Goal: Task Accomplishment & Management: Manage account settings

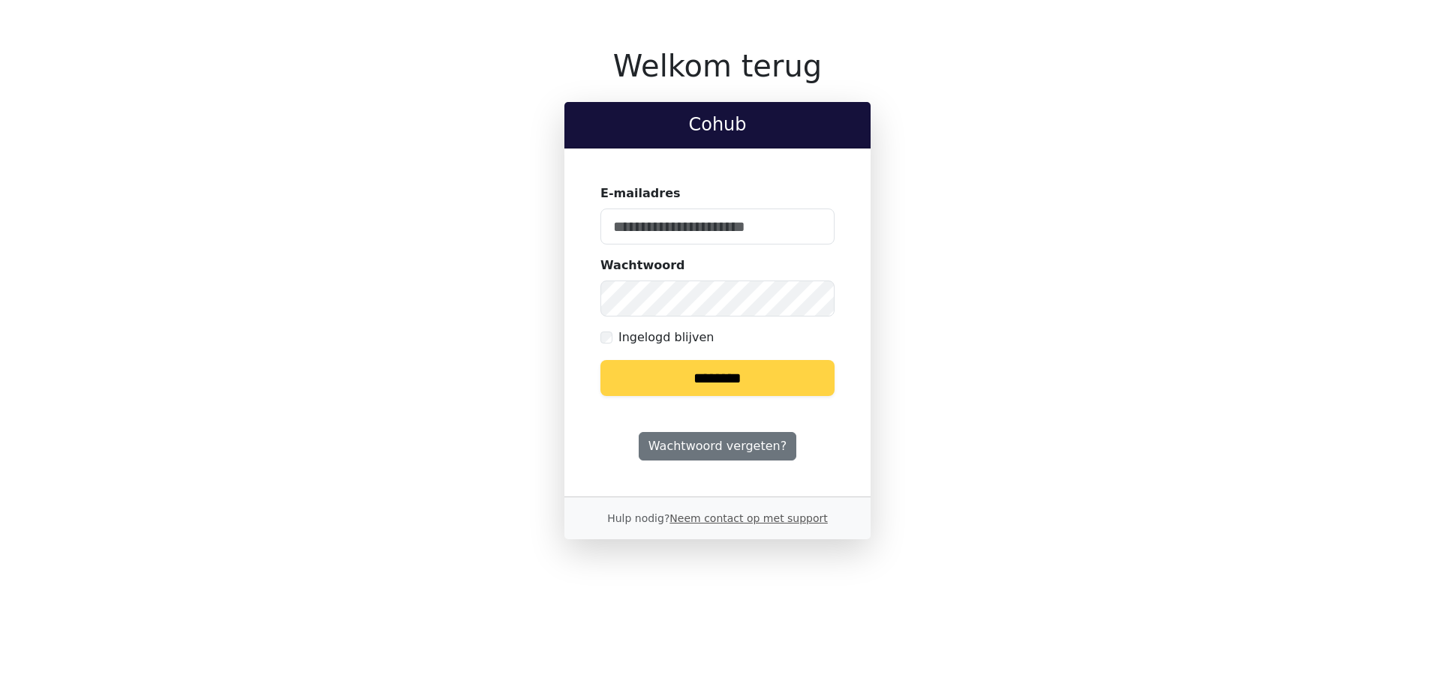
click at [690, 376] on input "********" at bounding box center [717, 378] width 234 height 36
type input "**********"
click at [600, 360] on input "********" at bounding box center [717, 378] width 234 height 36
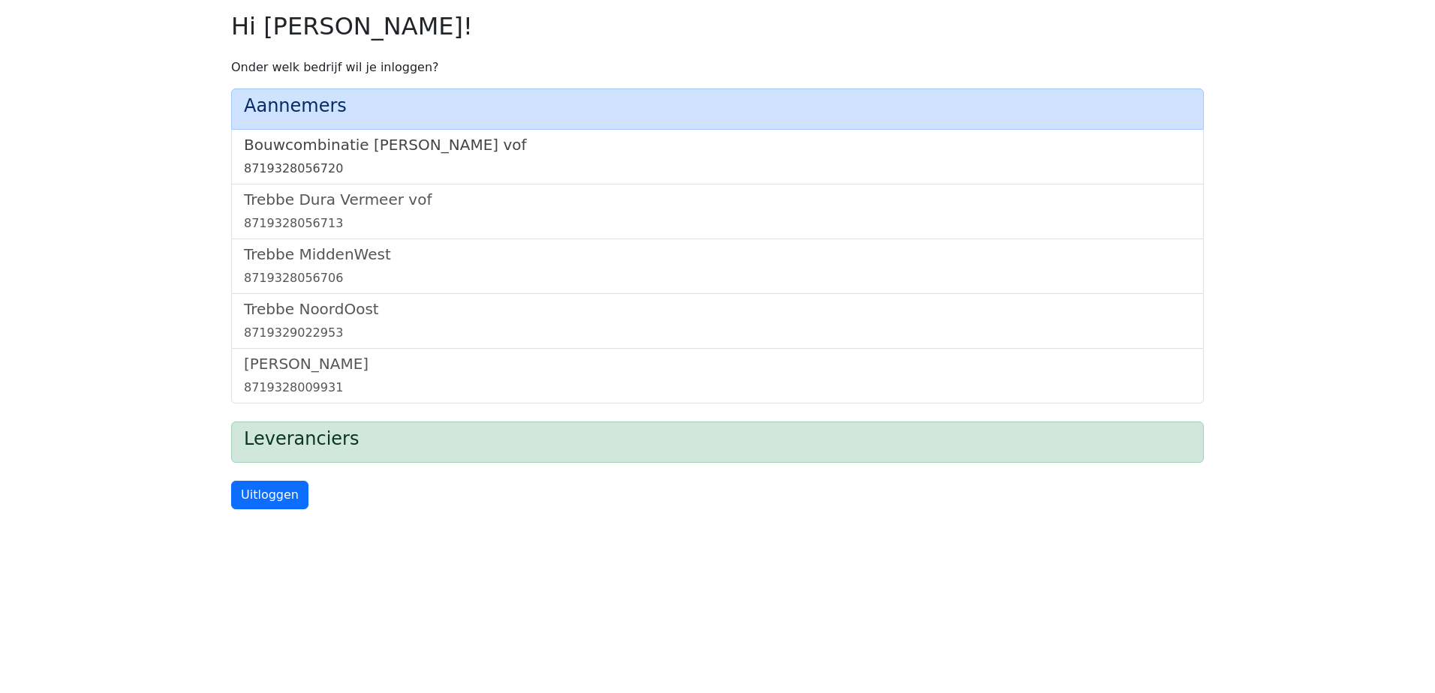
click at [430, 155] on link "Bouwcombinatie Trebbe De Nijs vof 8719328056720" at bounding box center [717, 157] width 947 height 42
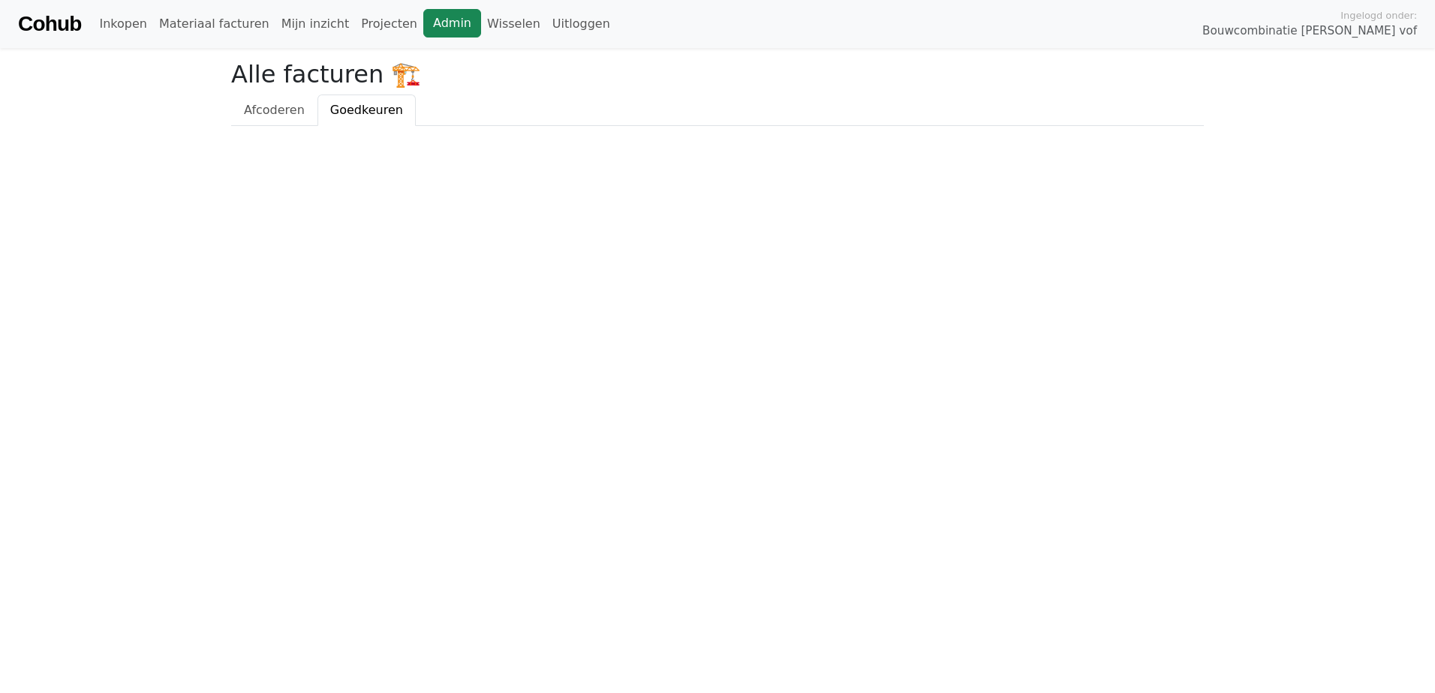
click at [423, 25] on link "Admin" at bounding box center [452, 23] width 58 height 29
click at [481, 24] on link "Wisselen" at bounding box center [513, 24] width 65 height 30
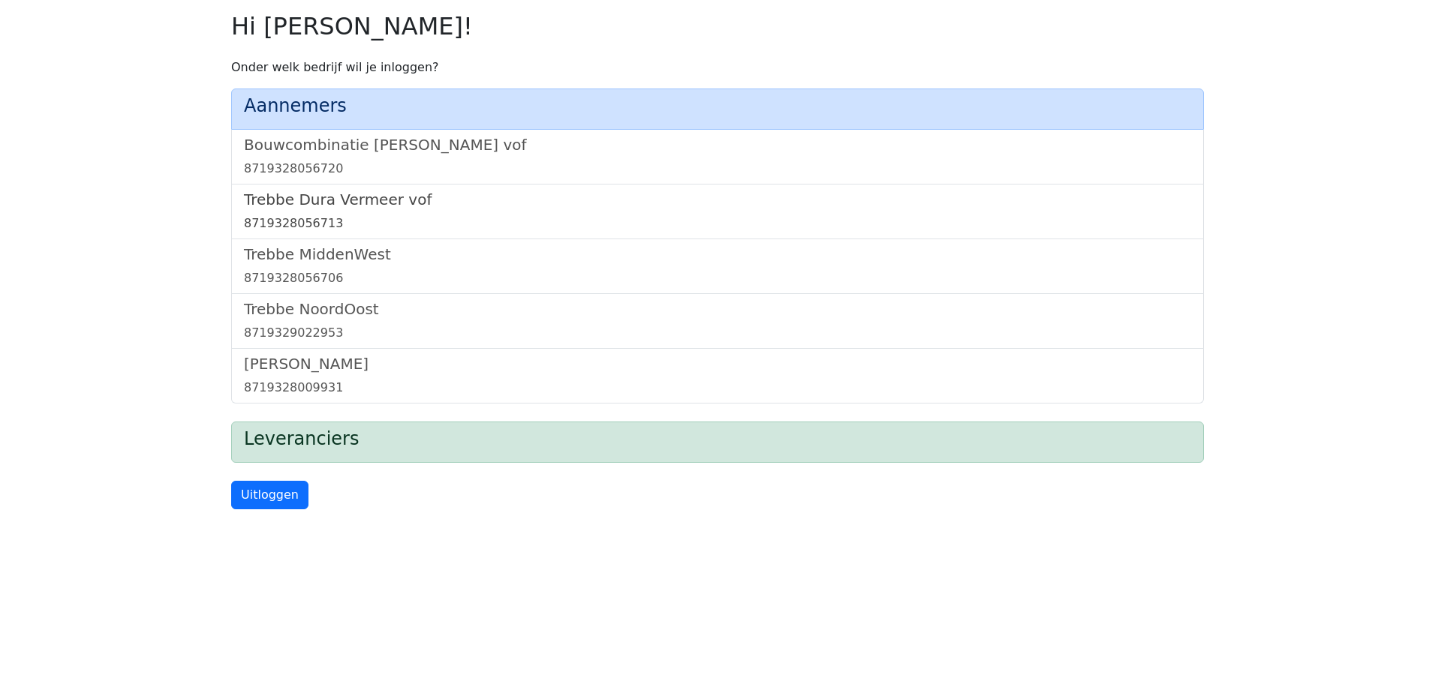
click at [366, 199] on h5 "Trebbe Dura Vermeer vof" at bounding box center [717, 200] width 947 height 18
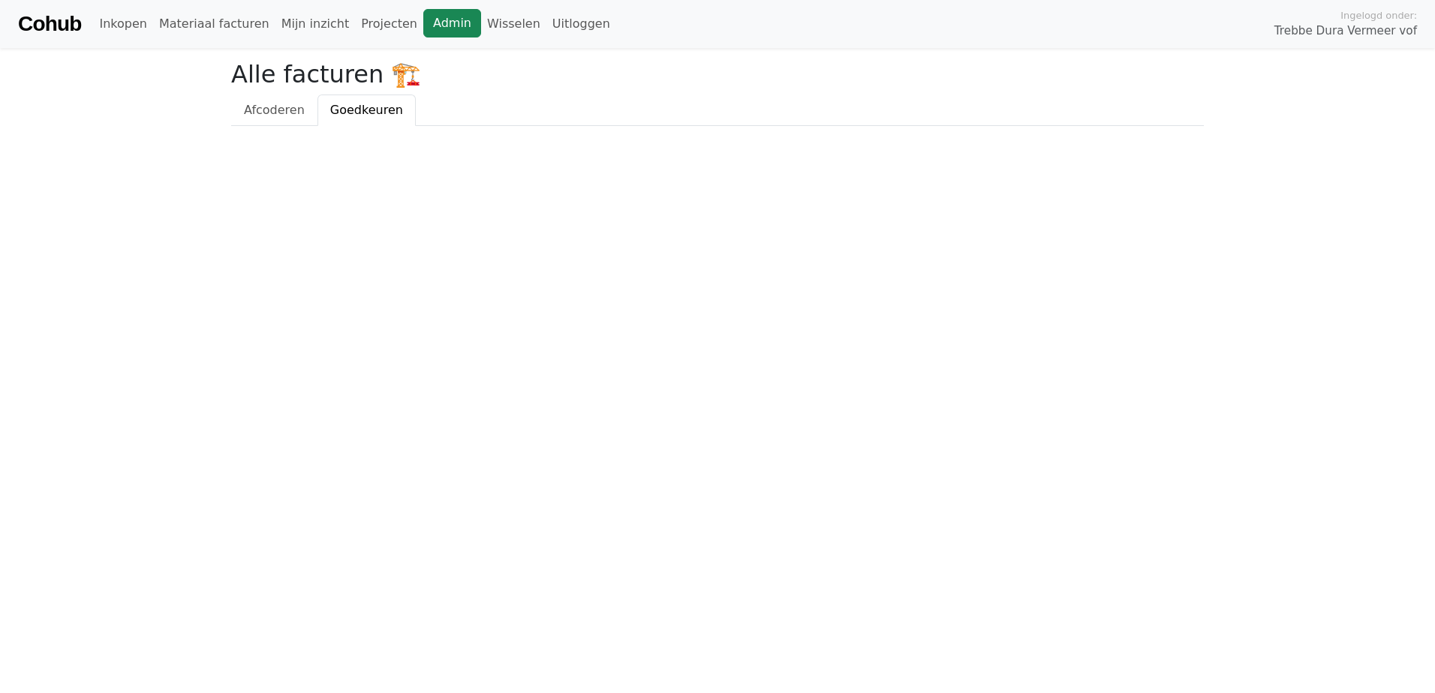
click at [423, 20] on link "Admin" at bounding box center [452, 23] width 58 height 29
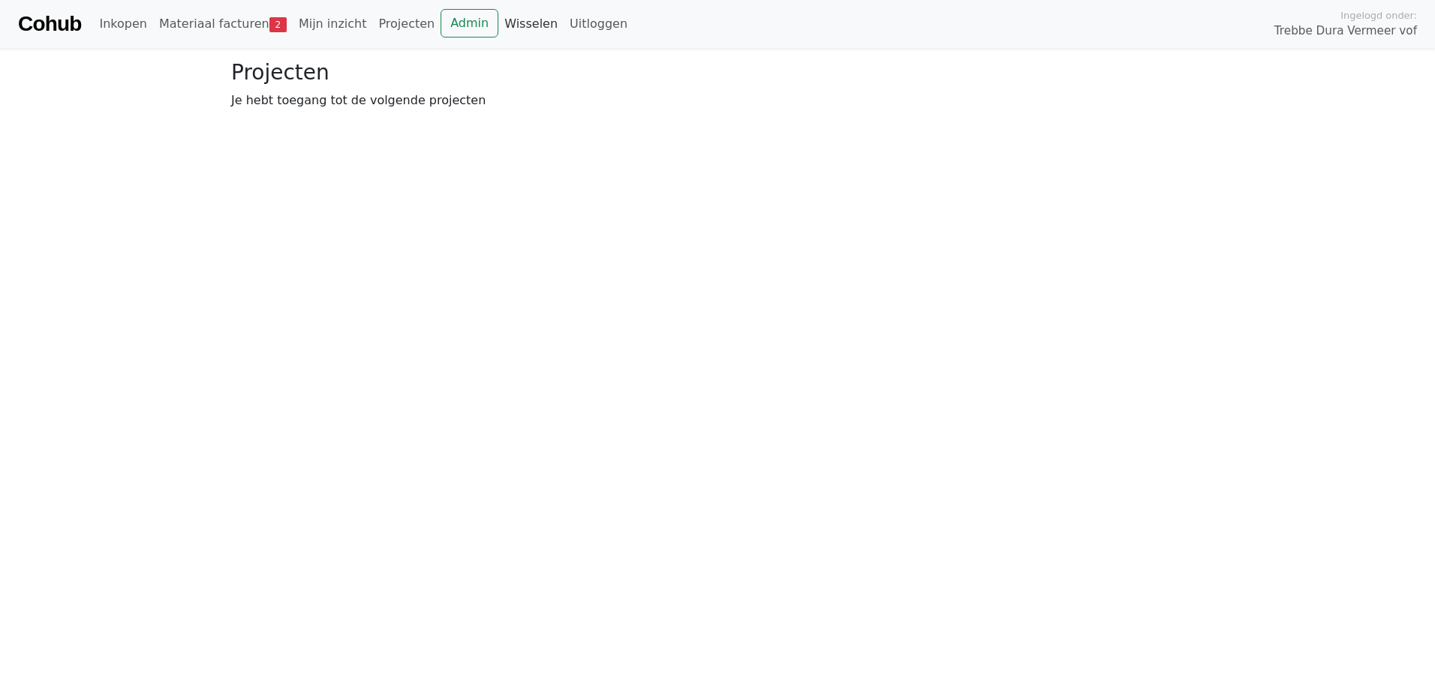
click at [498, 26] on link "Wisselen" at bounding box center [530, 24] width 65 height 30
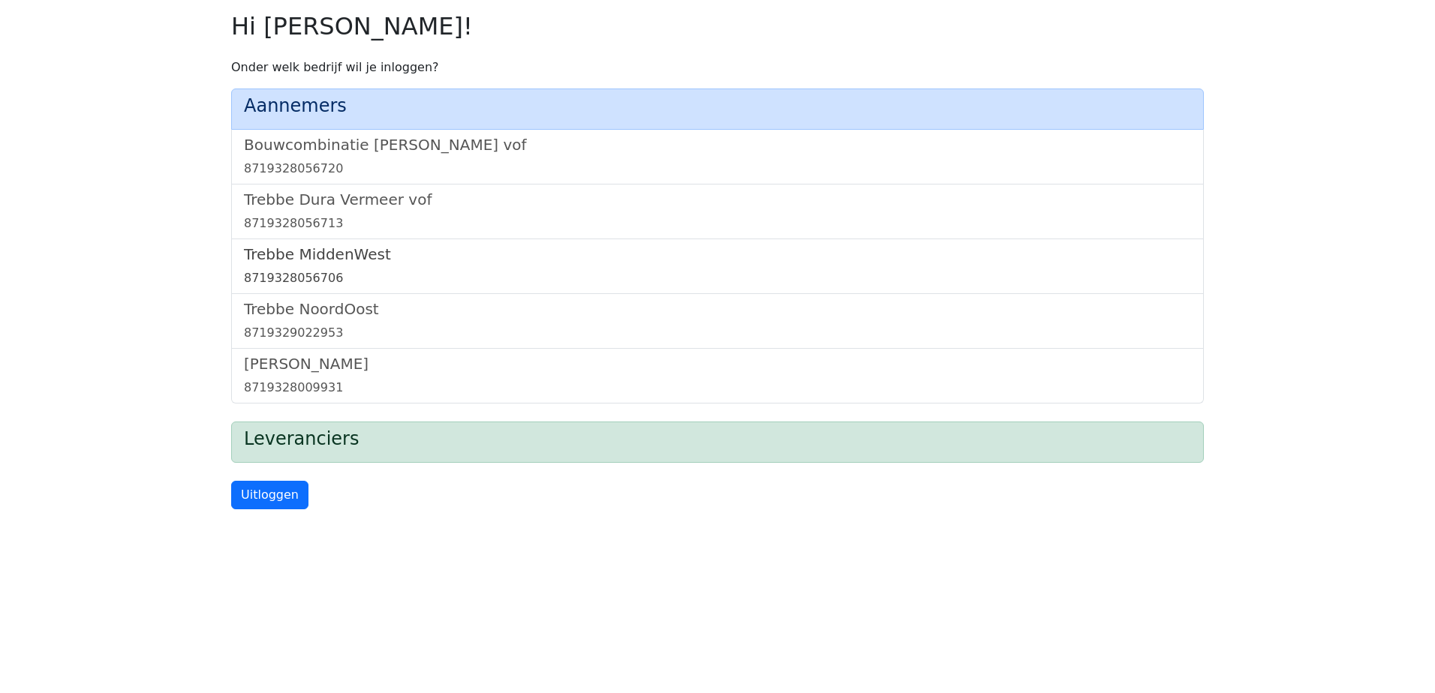
click at [334, 260] on h5 "Trebbe MiddenWest" at bounding box center [717, 254] width 947 height 18
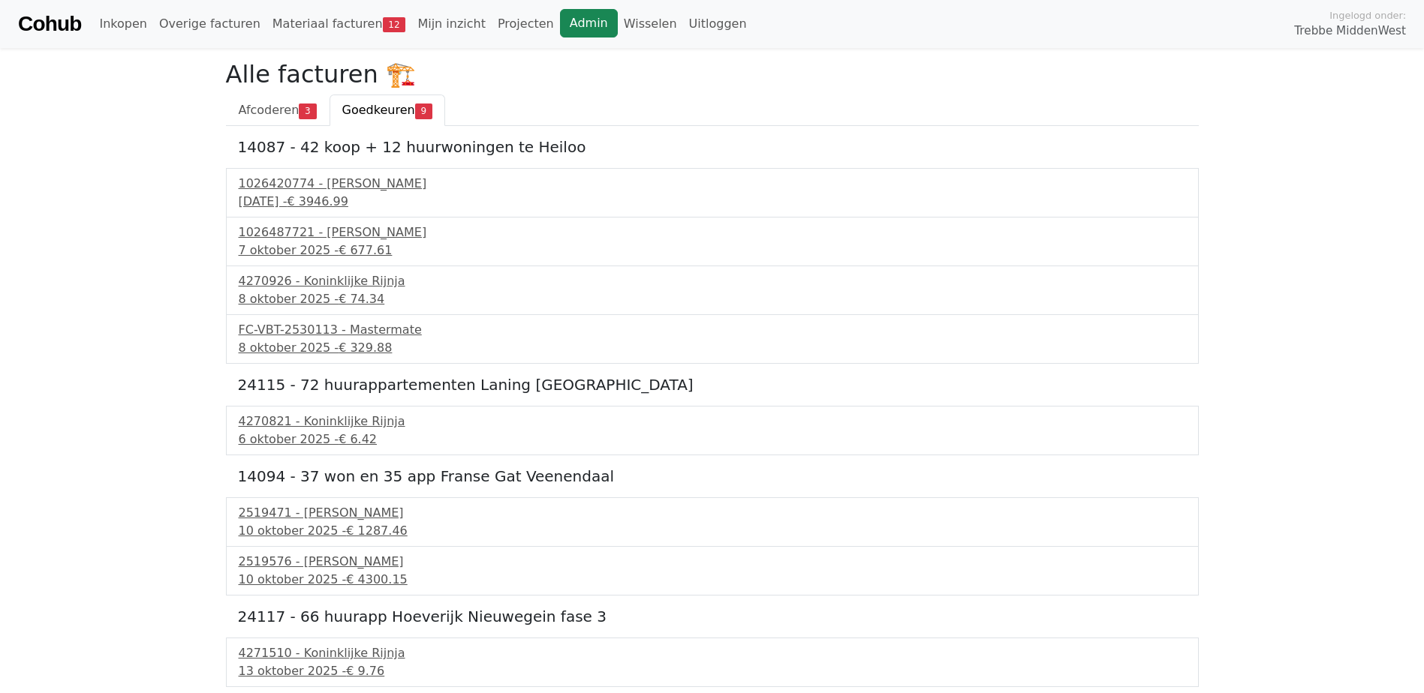
click at [560, 32] on link "Admin" at bounding box center [589, 23] width 58 height 29
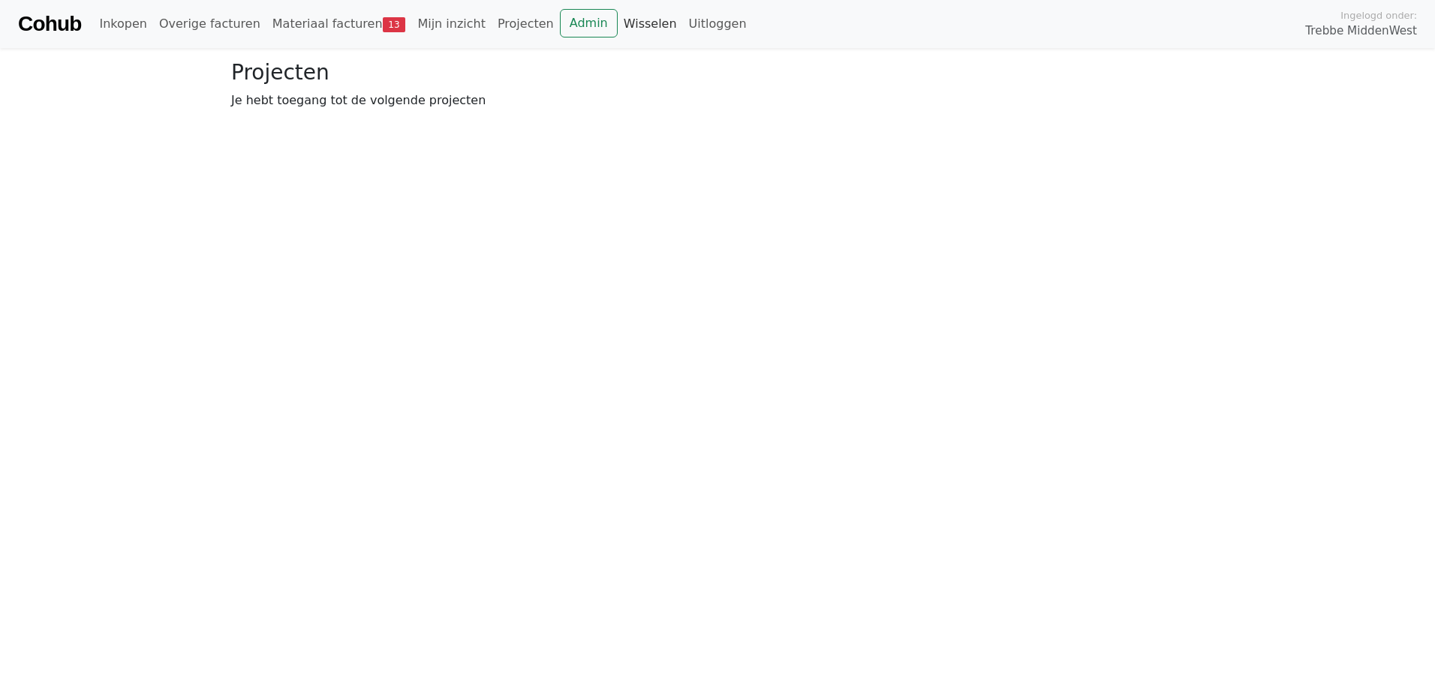
click at [618, 25] on link "Wisselen" at bounding box center [650, 24] width 65 height 30
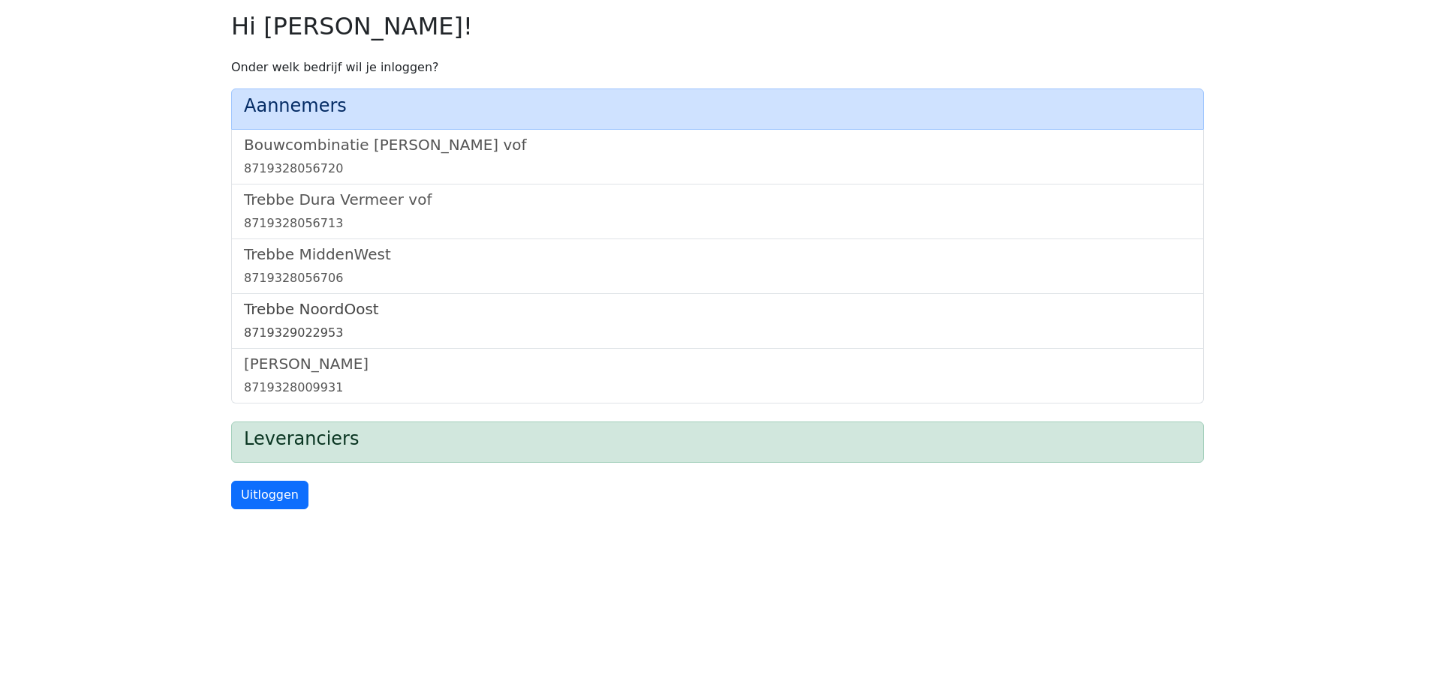
click at [296, 312] on h5 "Trebbe NoordOost" at bounding box center [717, 309] width 947 height 18
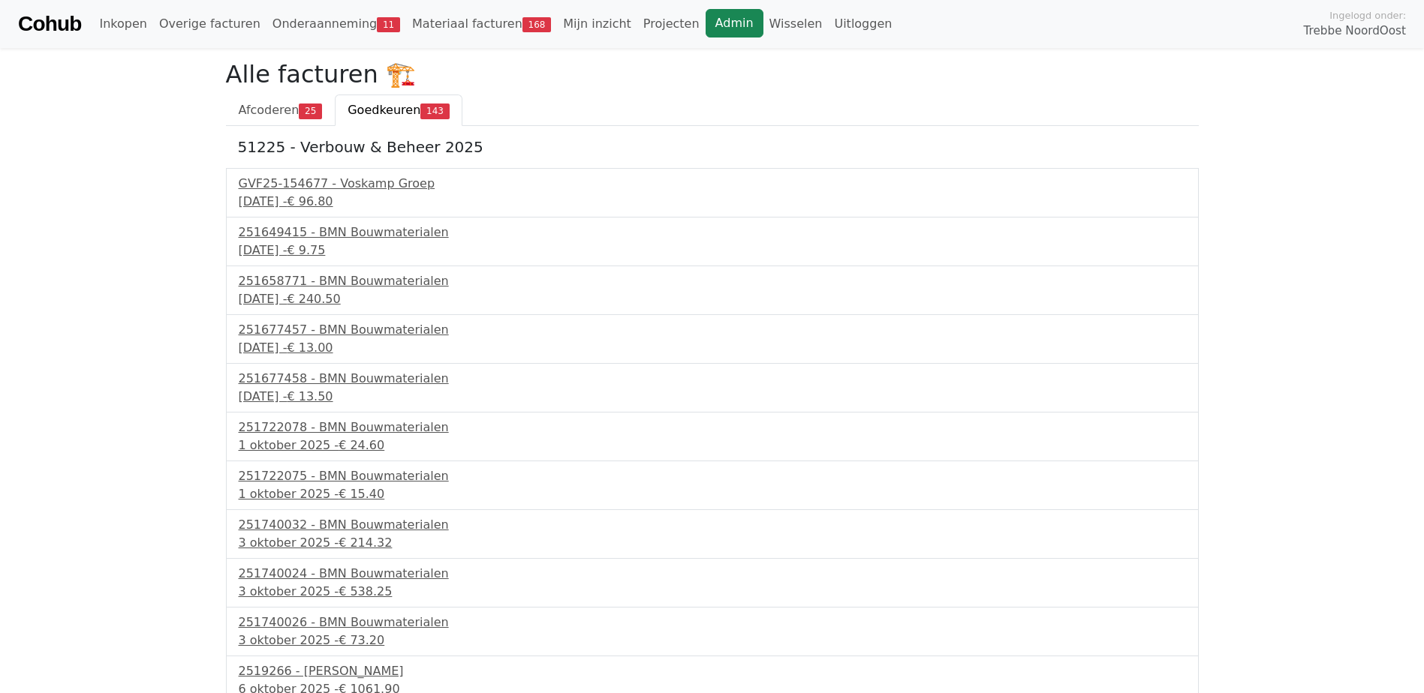
click at [705, 18] on link "Admin" at bounding box center [734, 23] width 58 height 29
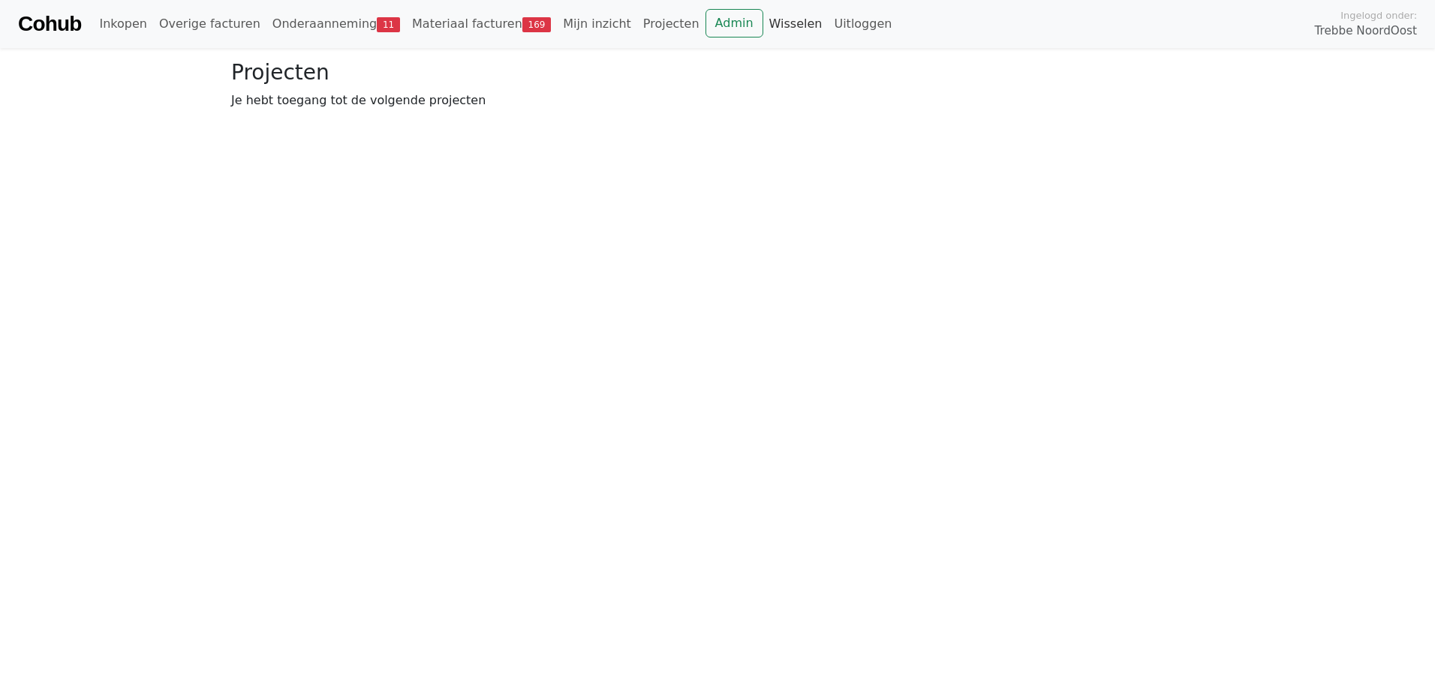
click at [763, 17] on link "Wisselen" at bounding box center [795, 24] width 65 height 30
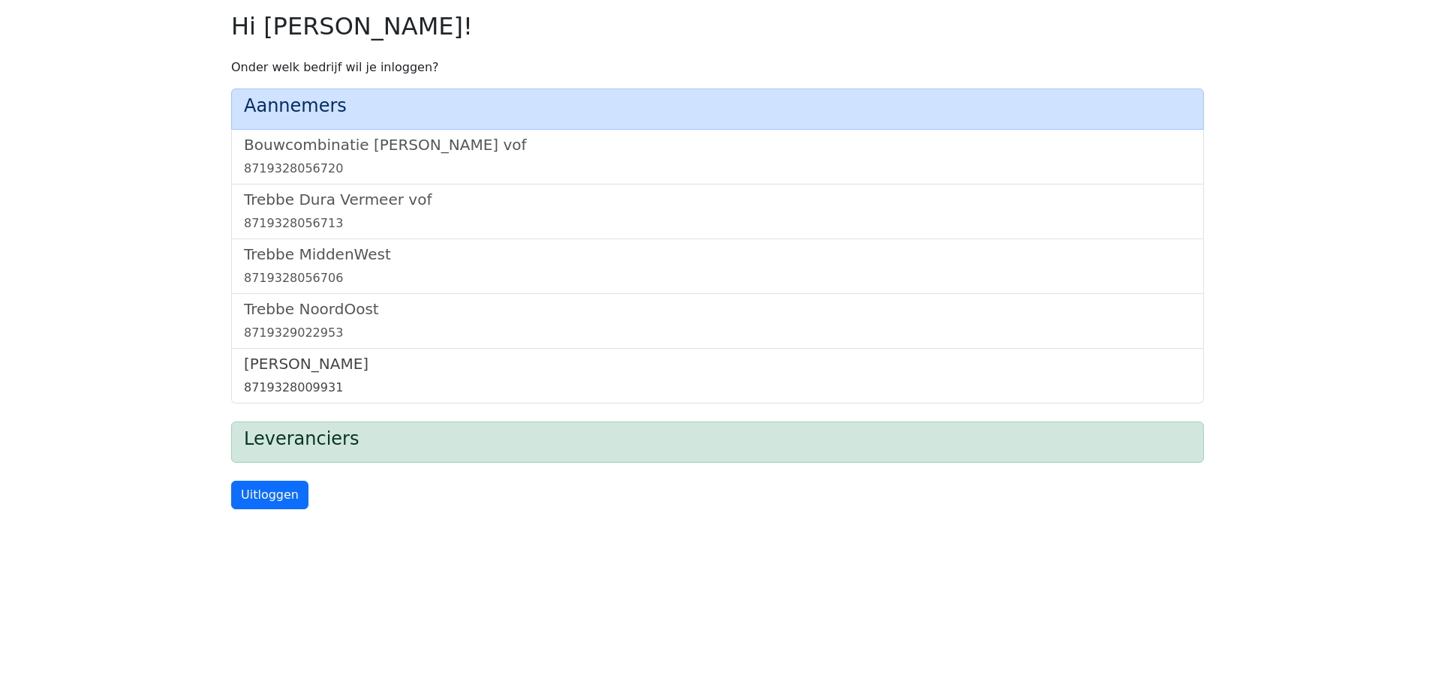
click at [337, 361] on h5 "[PERSON_NAME]" at bounding box center [717, 364] width 947 height 18
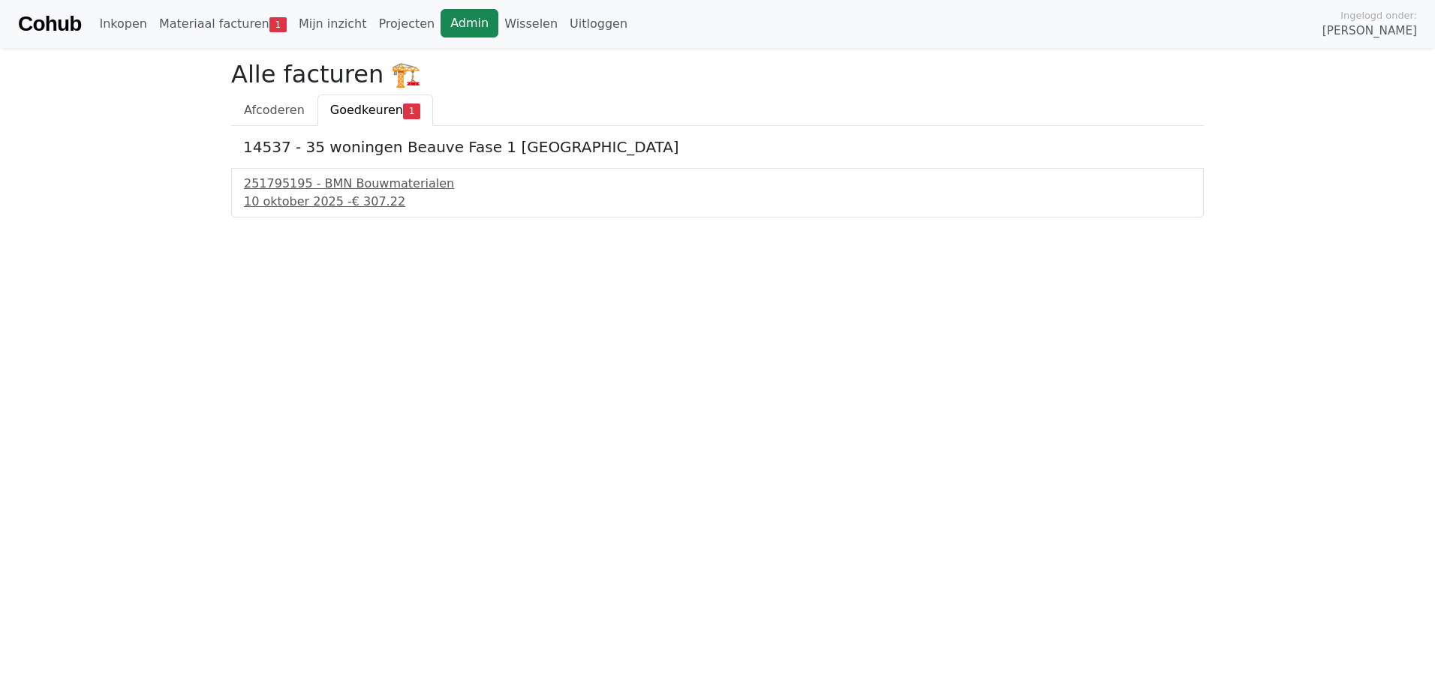
click at [446, 32] on link "Admin" at bounding box center [470, 23] width 58 height 29
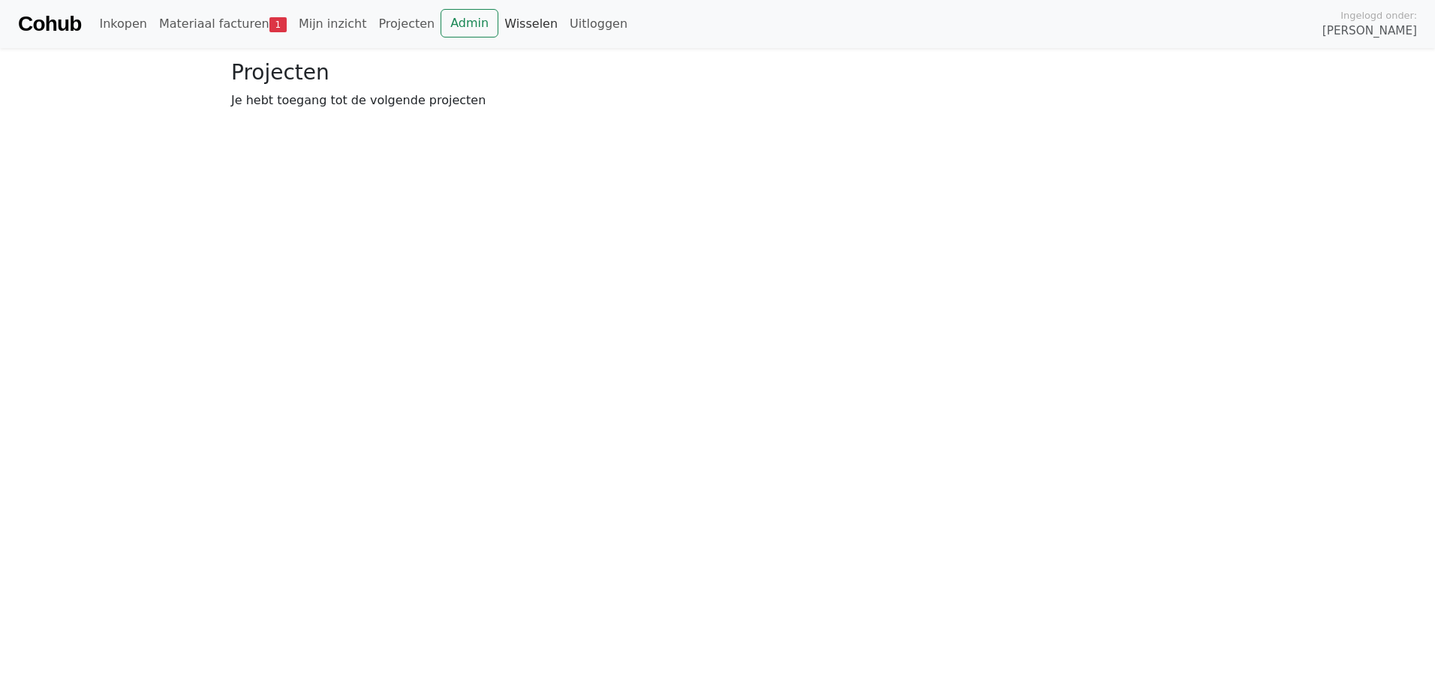
click at [498, 28] on link "Wisselen" at bounding box center [530, 24] width 65 height 30
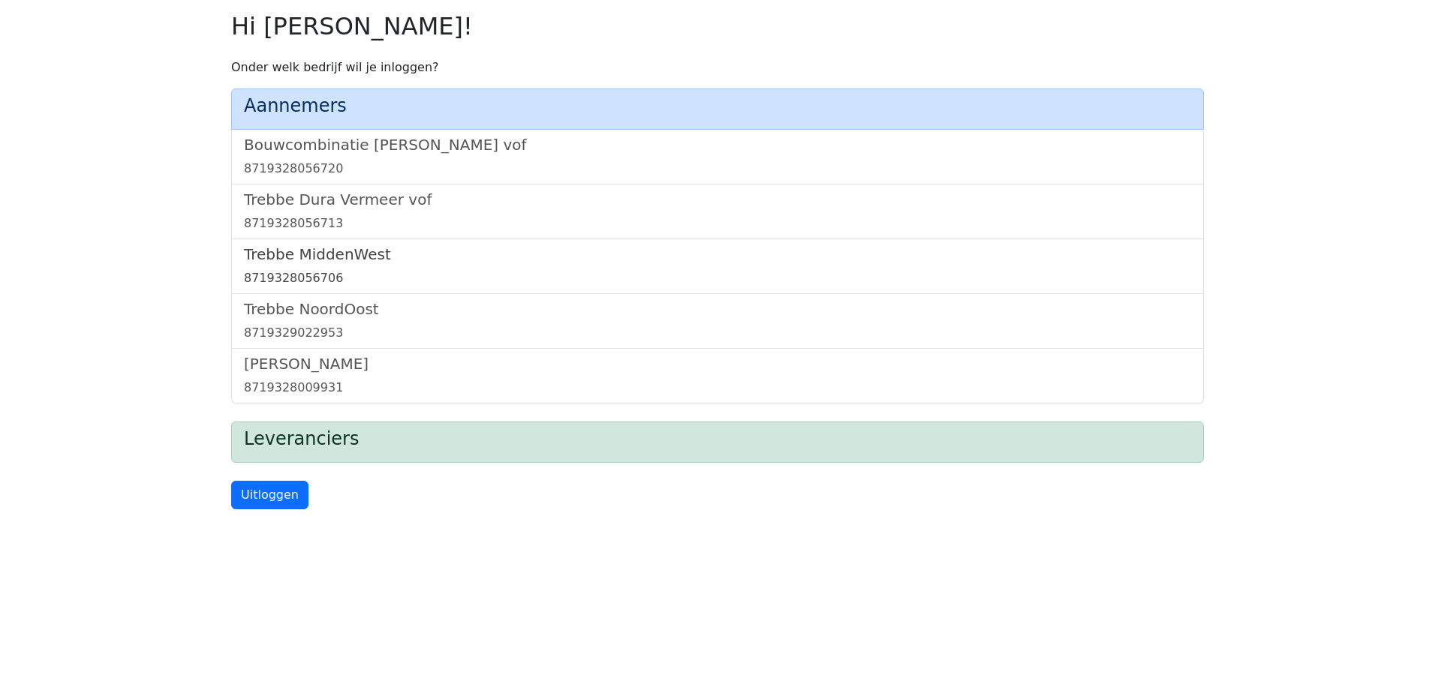
click at [300, 246] on h5 "Trebbe MiddenWest" at bounding box center [717, 254] width 947 height 18
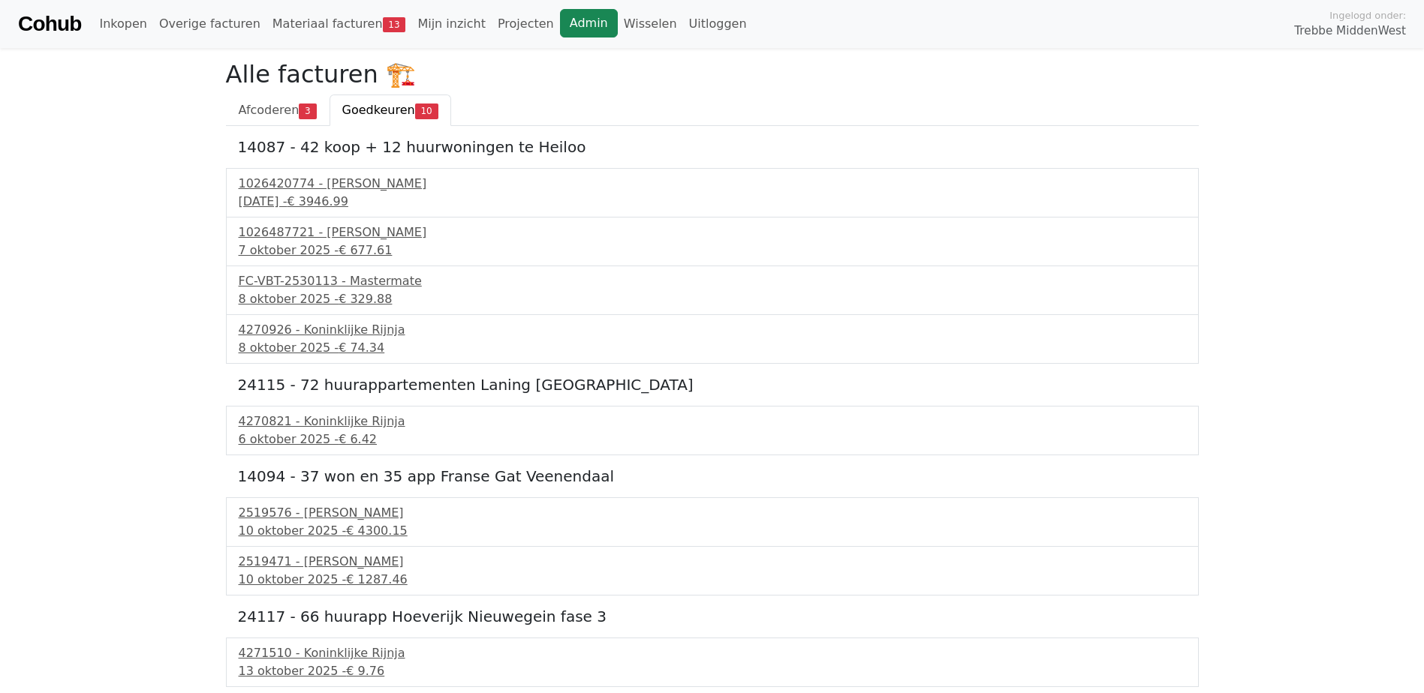
click at [560, 21] on link "Admin" at bounding box center [589, 23] width 58 height 29
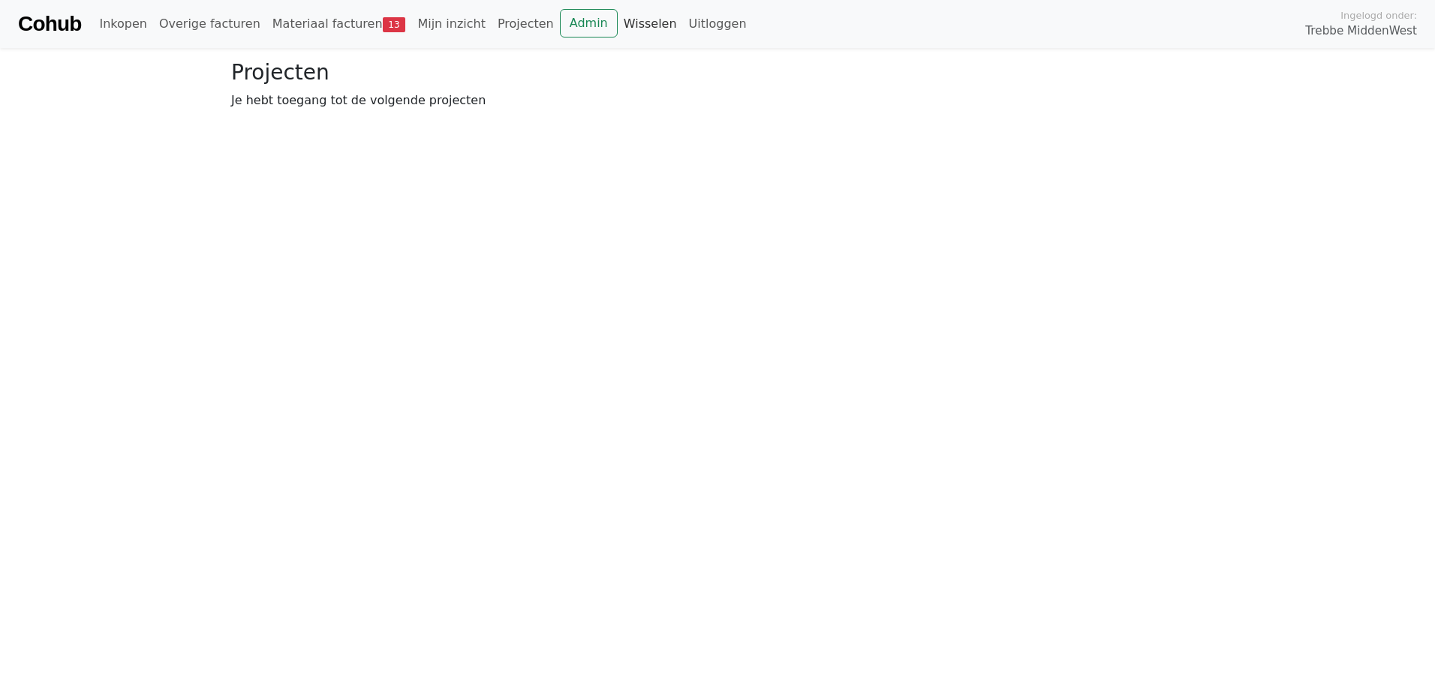
click at [618, 23] on link "Wisselen" at bounding box center [650, 24] width 65 height 30
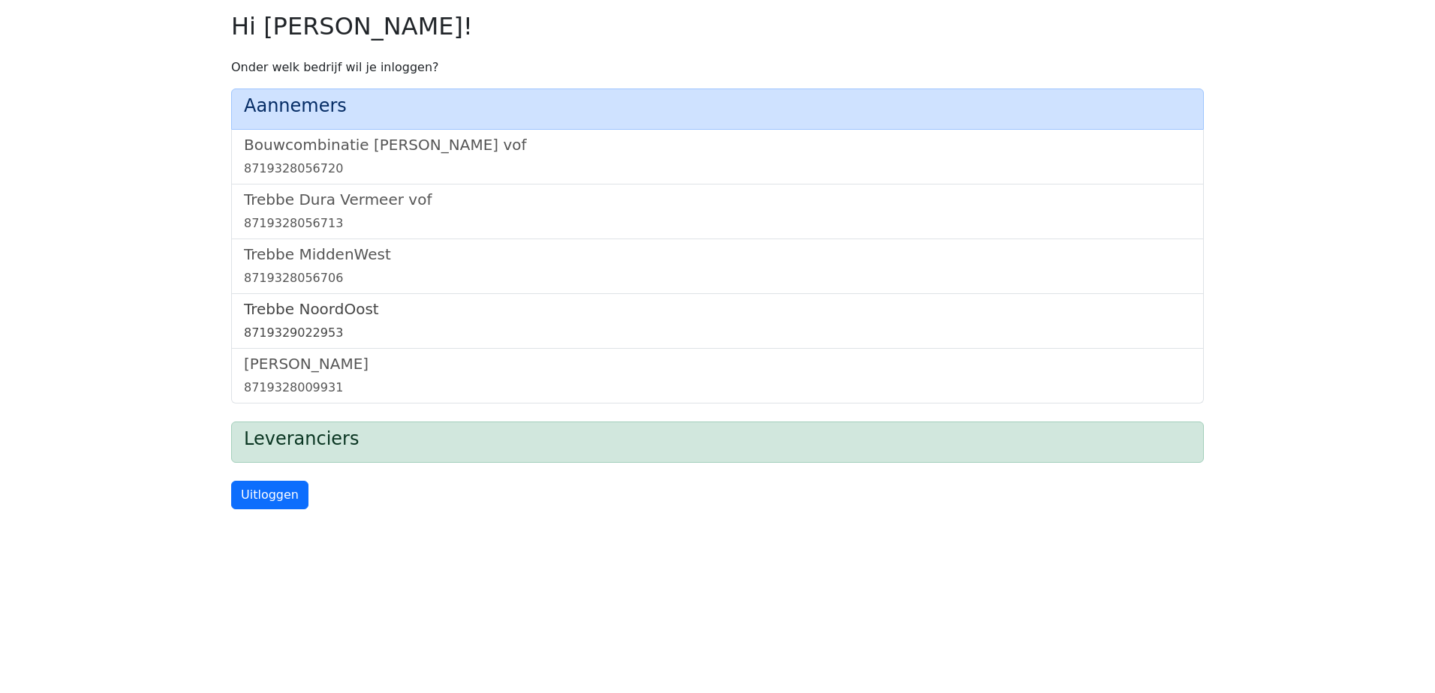
click at [323, 308] on h5 "Trebbe NoordOost" at bounding box center [717, 309] width 947 height 18
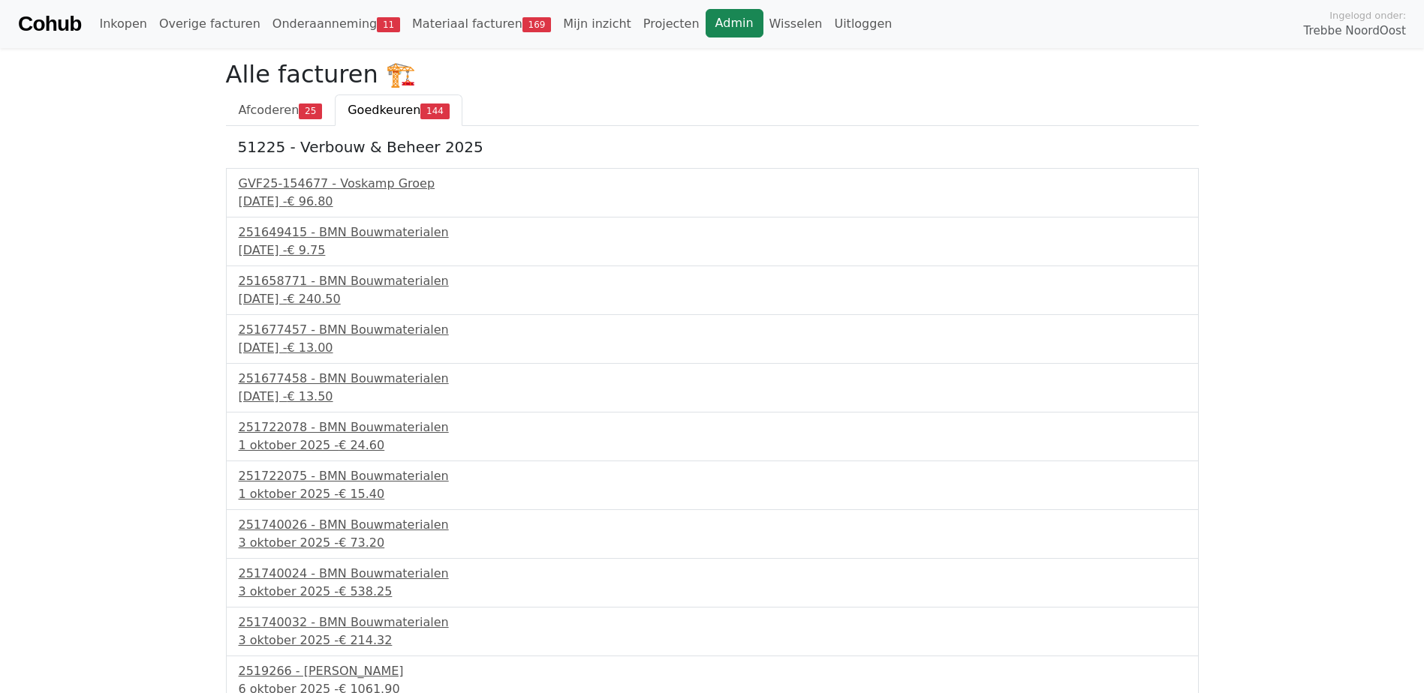
click at [705, 21] on link "Admin" at bounding box center [734, 23] width 58 height 29
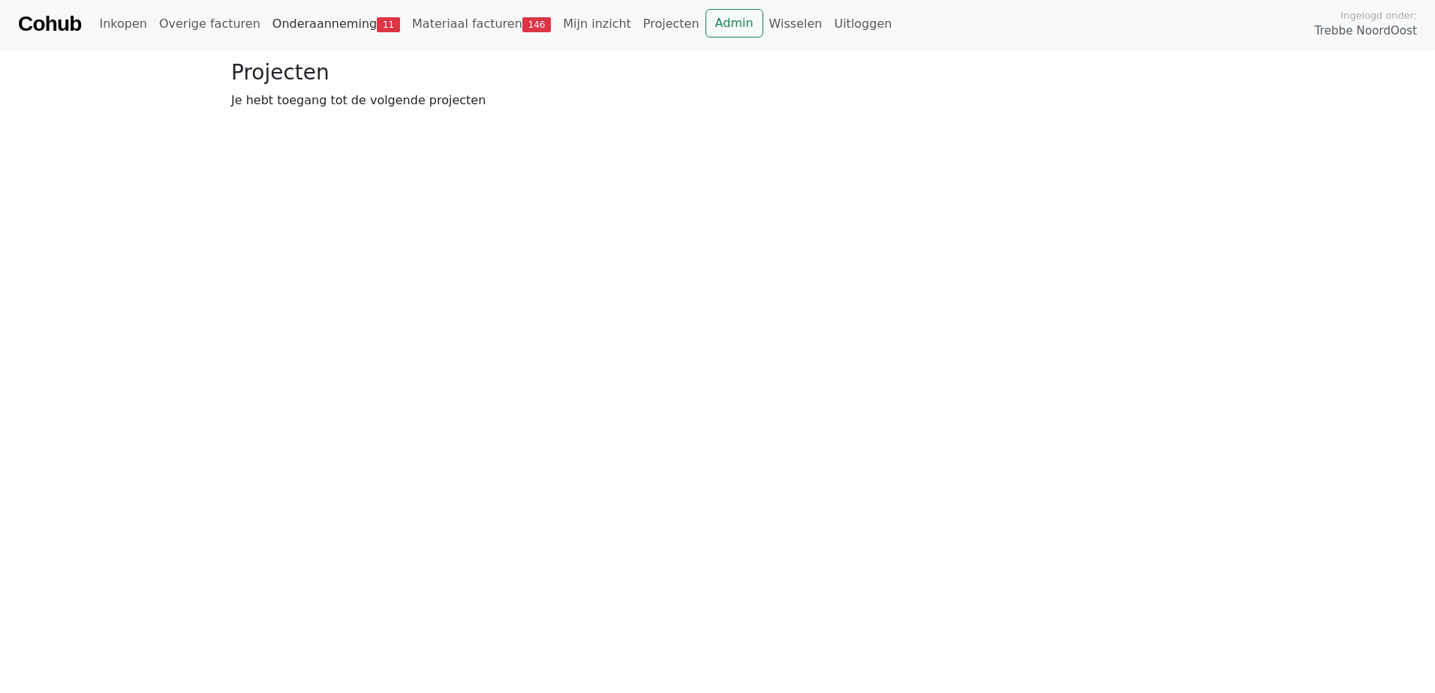
click at [267, 28] on link "Onderaanneming 11" at bounding box center [336, 24] width 140 height 30
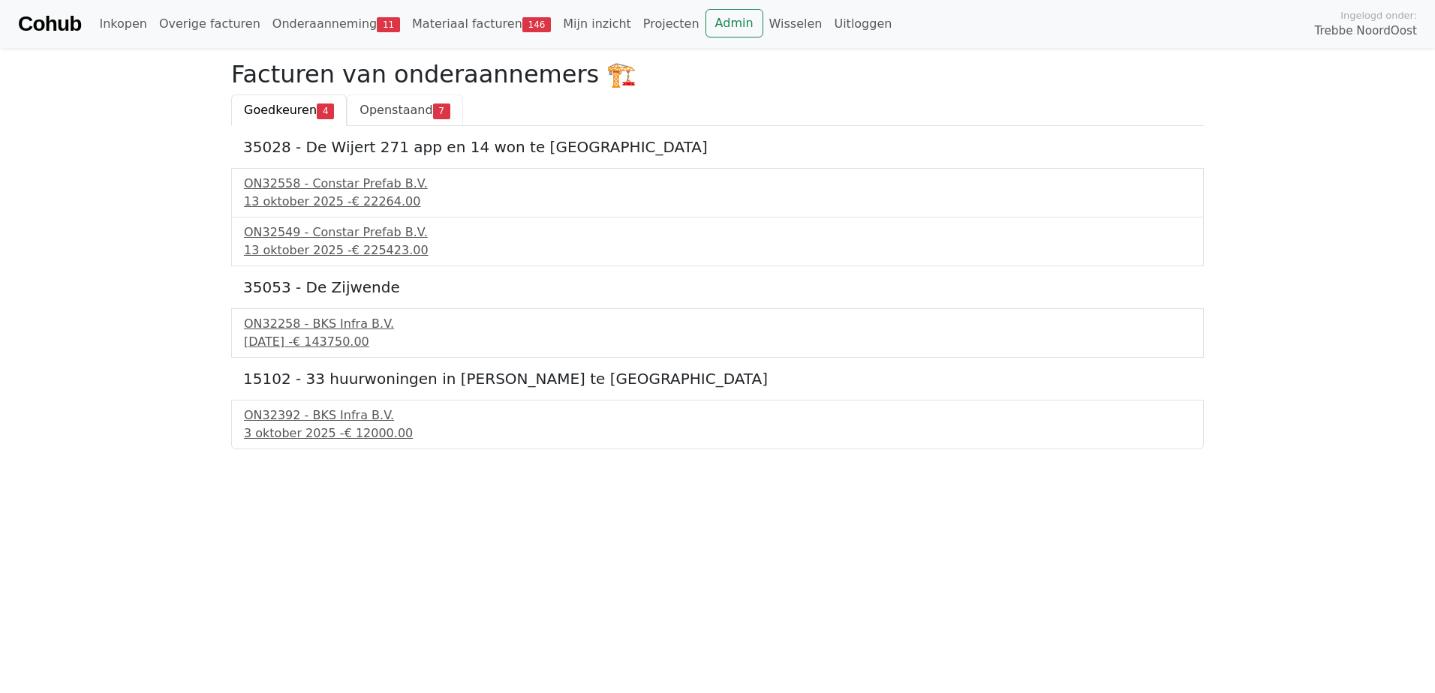
click at [361, 105] on span "Openstaand" at bounding box center [395, 110] width 73 height 14
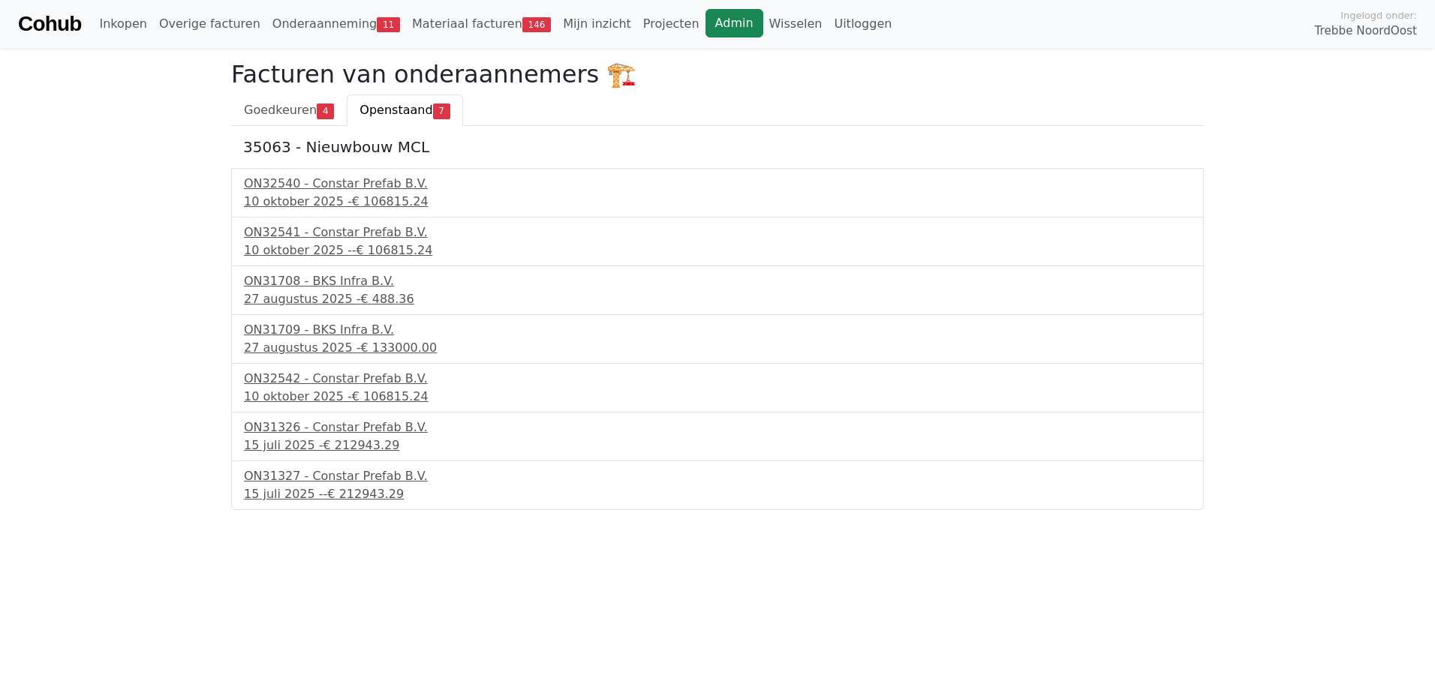
click at [705, 17] on link "Admin" at bounding box center [734, 23] width 58 height 29
